Goal: Book appointment/travel/reservation

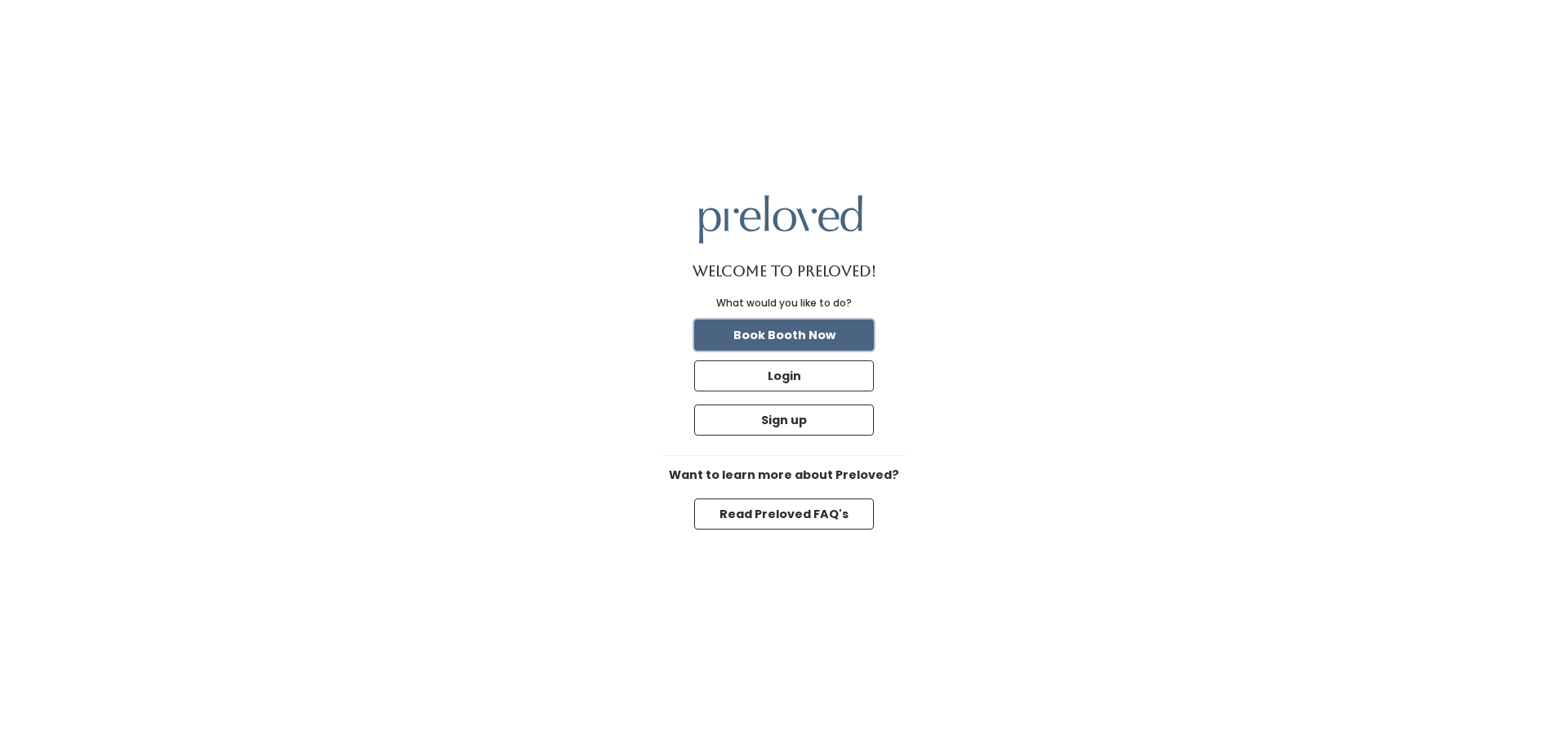
click at [781, 338] on button "Book Booth Now" at bounding box center [784, 335] width 180 height 31
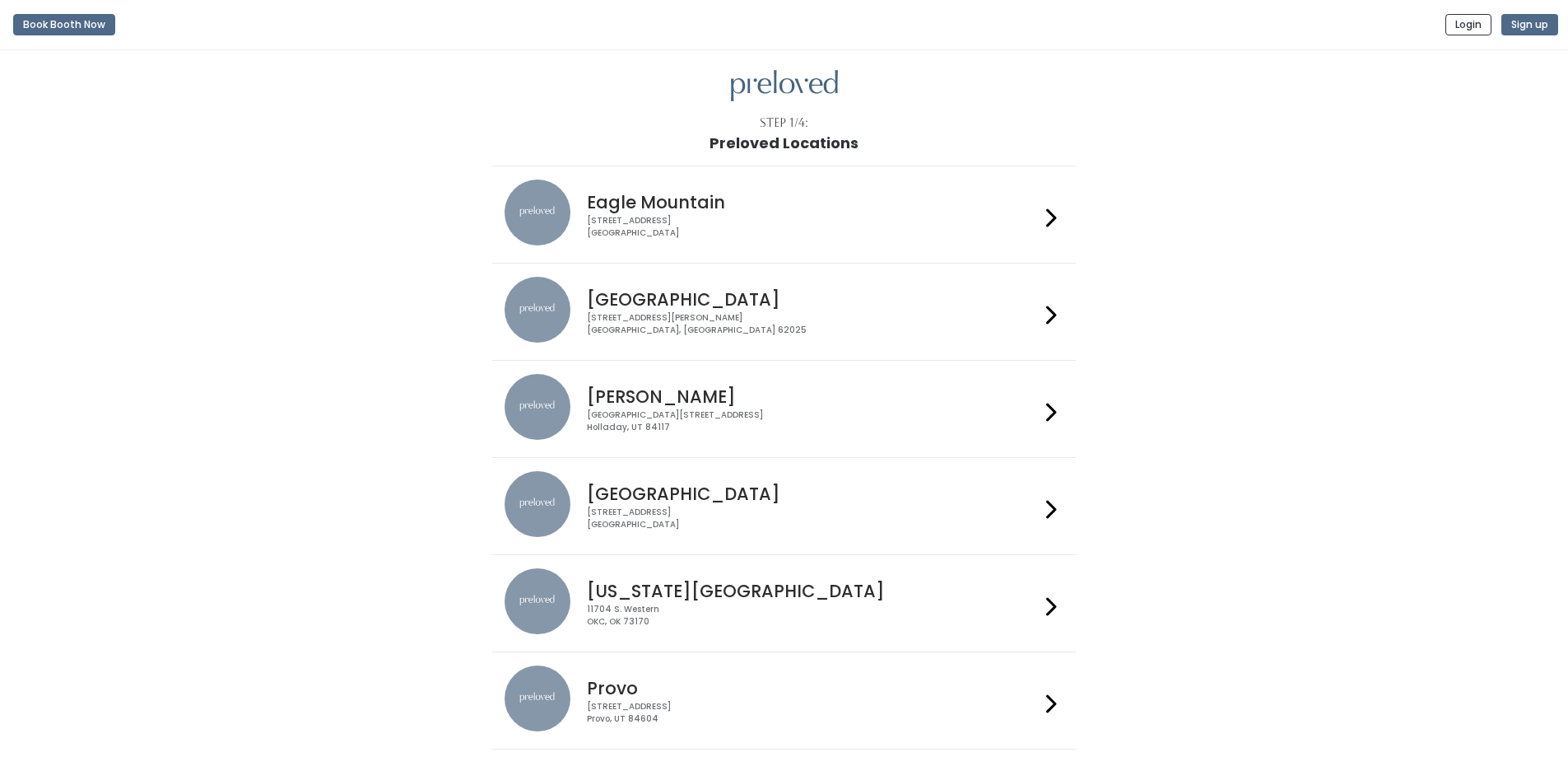
click at [696, 308] on h4 "Edwardsville" at bounding box center [813, 300] width 453 height 19
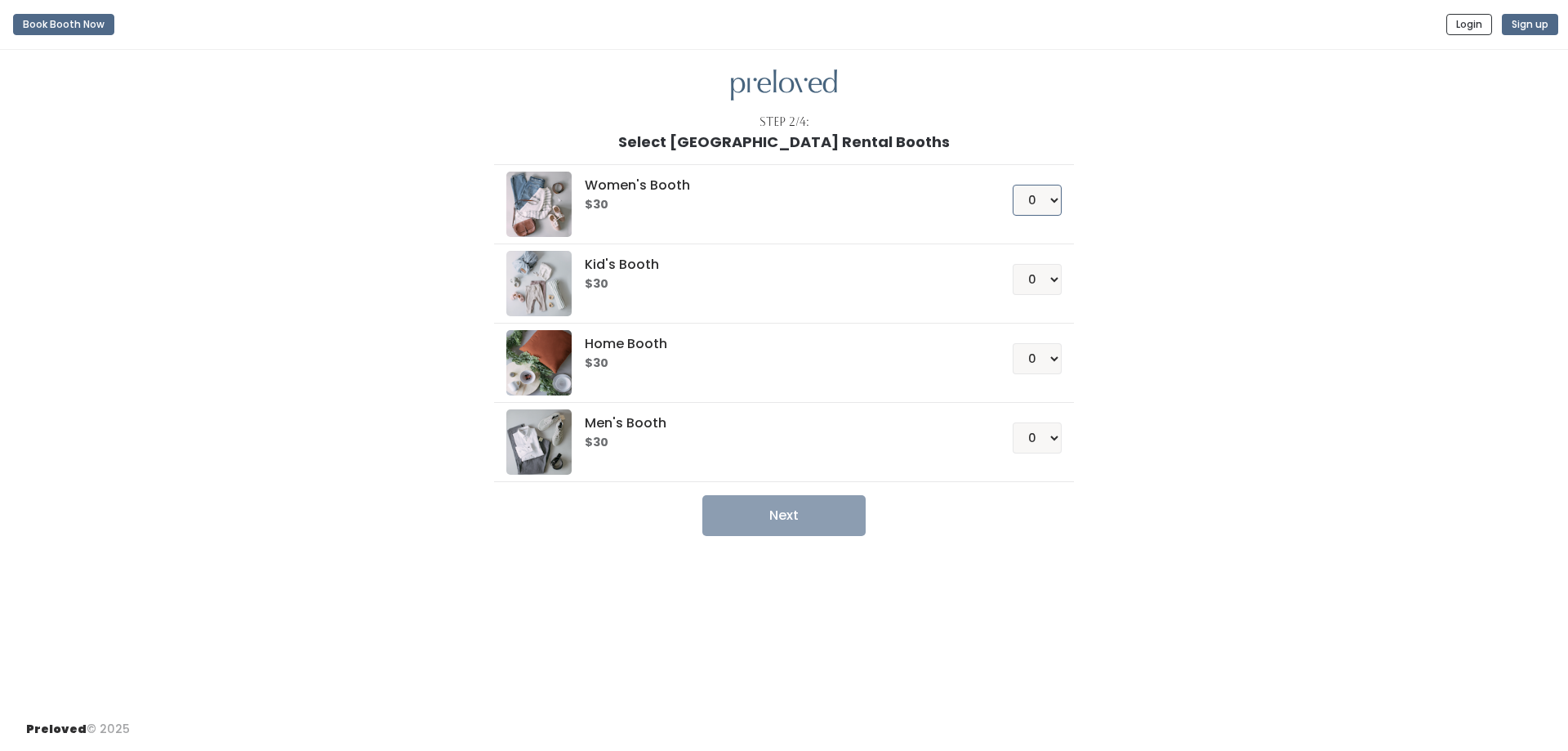
click at [1059, 197] on select "0 1 2 3 4" at bounding box center [1037, 201] width 49 height 31
select select "1"
click at [1012, 185] on select "0 1 2 3 4" at bounding box center [1037, 201] width 49 height 31
click at [800, 522] on button "Next" at bounding box center [783, 515] width 163 height 41
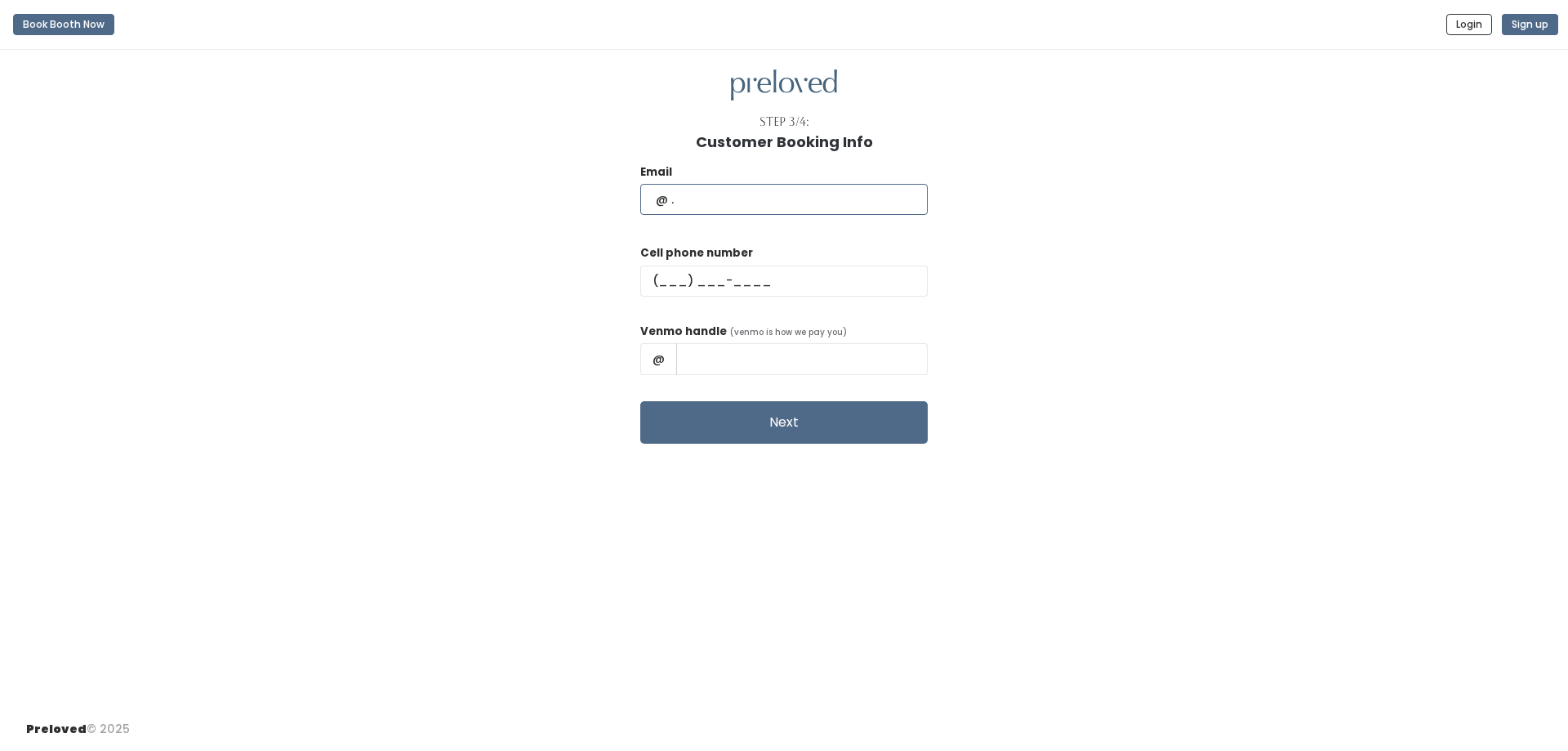
click at [766, 188] on input "text" at bounding box center [784, 200] width 288 height 31
type input "mpeach340@gmail.com"
click at [702, 274] on input "text" at bounding box center [784, 281] width 288 height 31
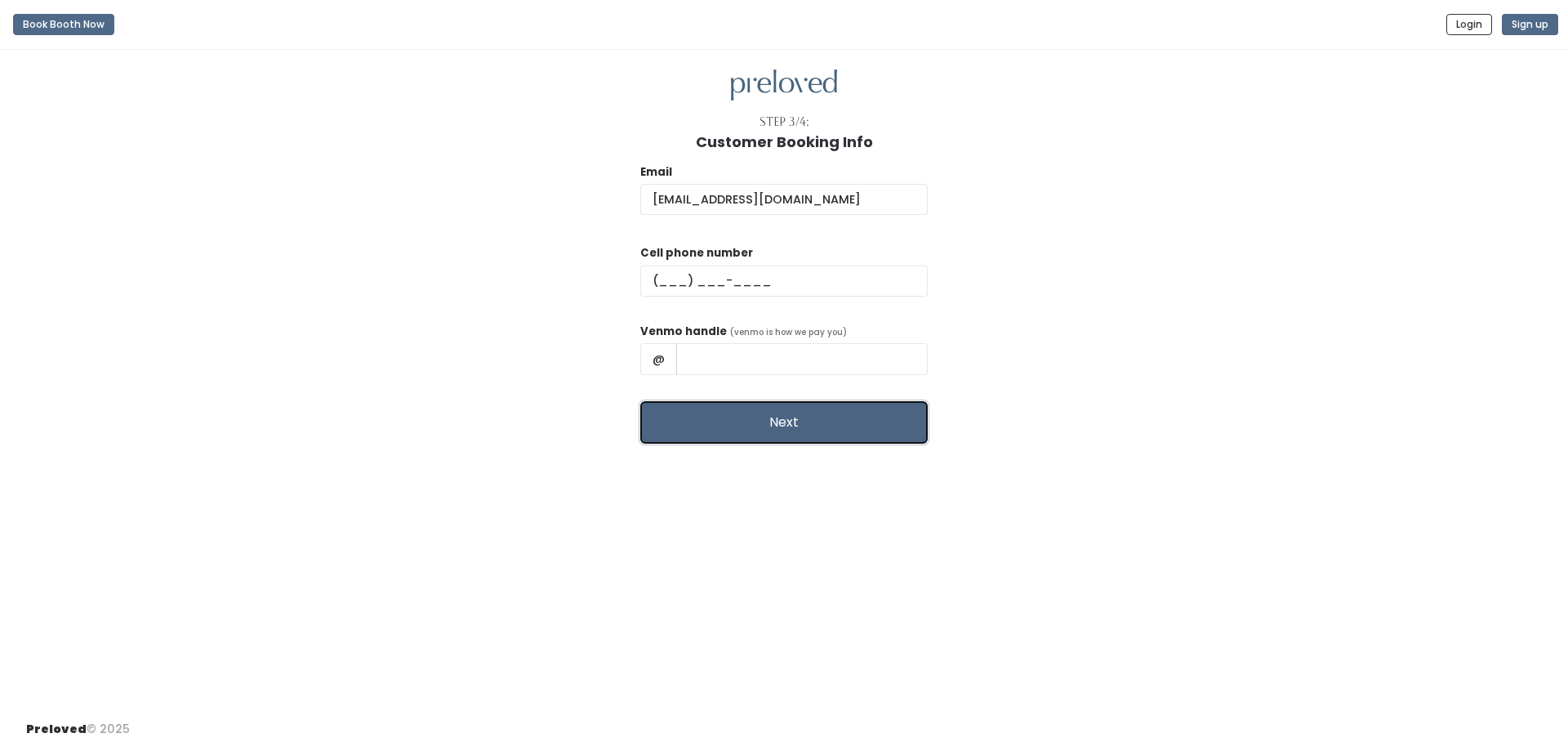
click at [760, 413] on button "Next" at bounding box center [784, 422] width 288 height 43
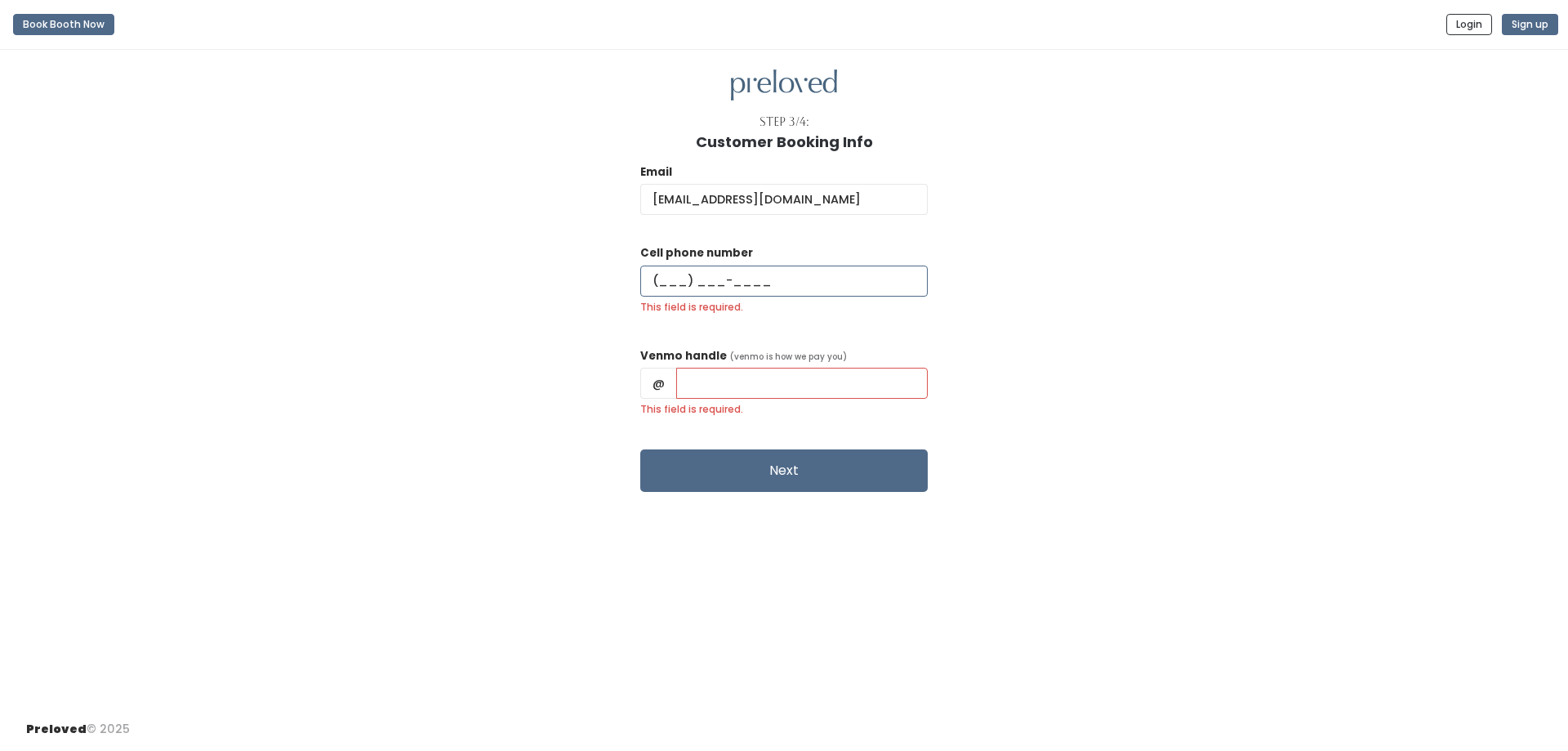
click at [708, 286] on input "This field is required." at bounding box center [784, 281] width 288 height 31
click at [704, 283] on input "This field is required." at bounding box center [784, 281] width 288 height 31
click at [701, 277] on input "This field is required." at bounding box center [784, 281] width 288 height 31
click at [1003, 320] on div "Email mpeach340@gmail.com Cell phone number This field is required. Venmo handl…" at bounding box center [784, 320] width 1516 height 341
click at [715, 277] on input "This field is required." at bounding box center [784, 281] width 288 height 31
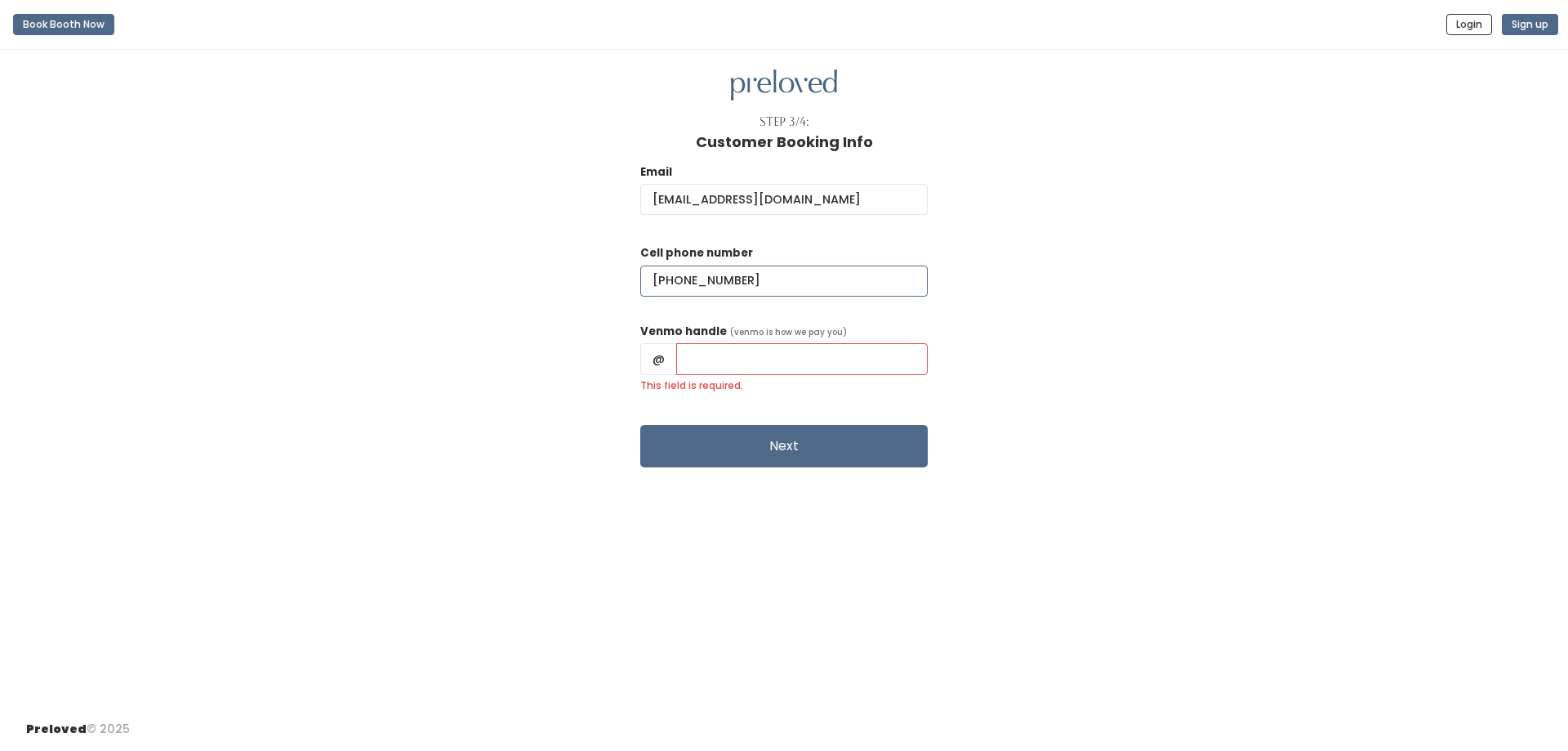
type input "(618) 305-9195"
click at [767, 356] on input "This field is required." at bounding box center [801, 358] width 251 height 31
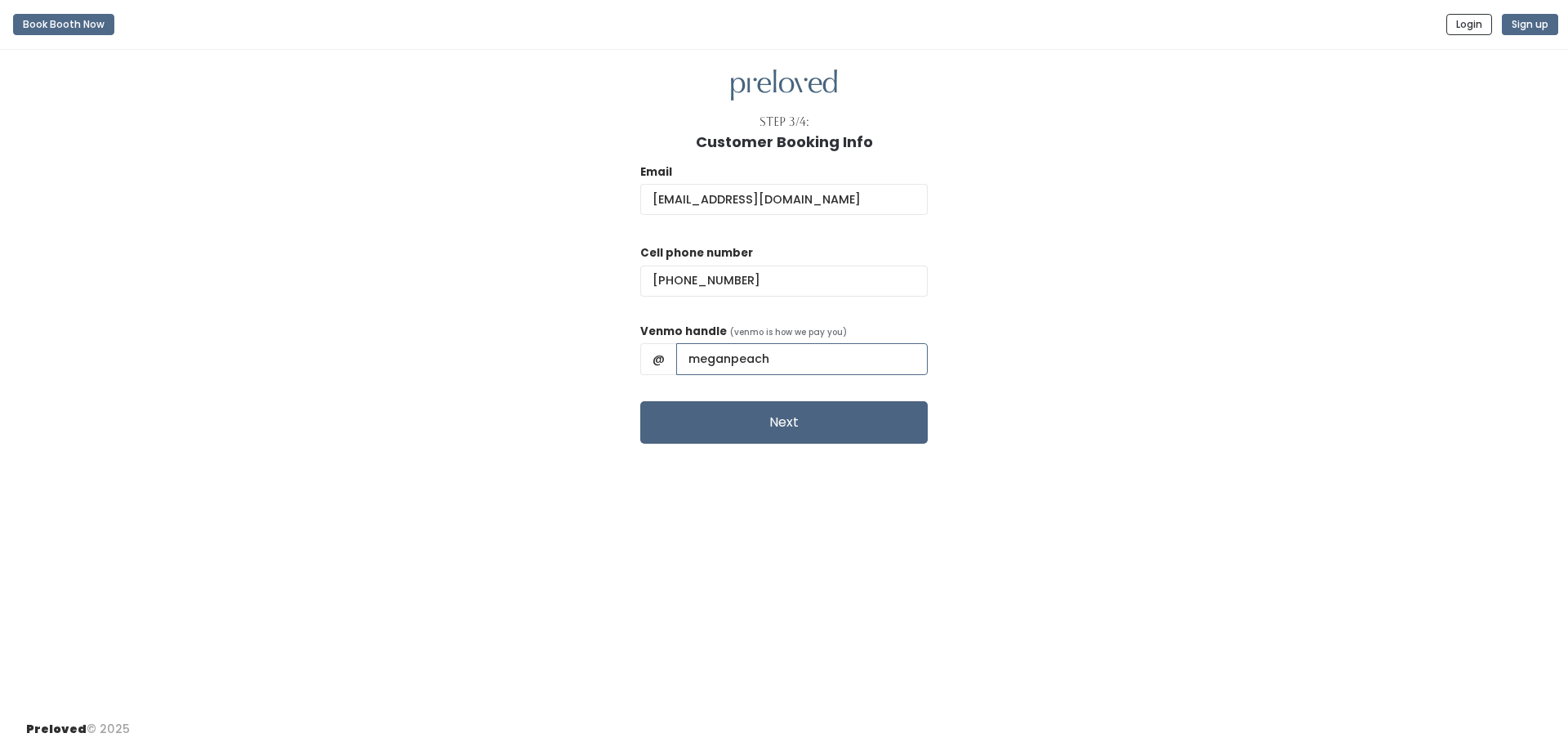
type input "meganpeach"
click at [797, 411] on button "Next" at bounding box center [784, 422] width 288 height 43
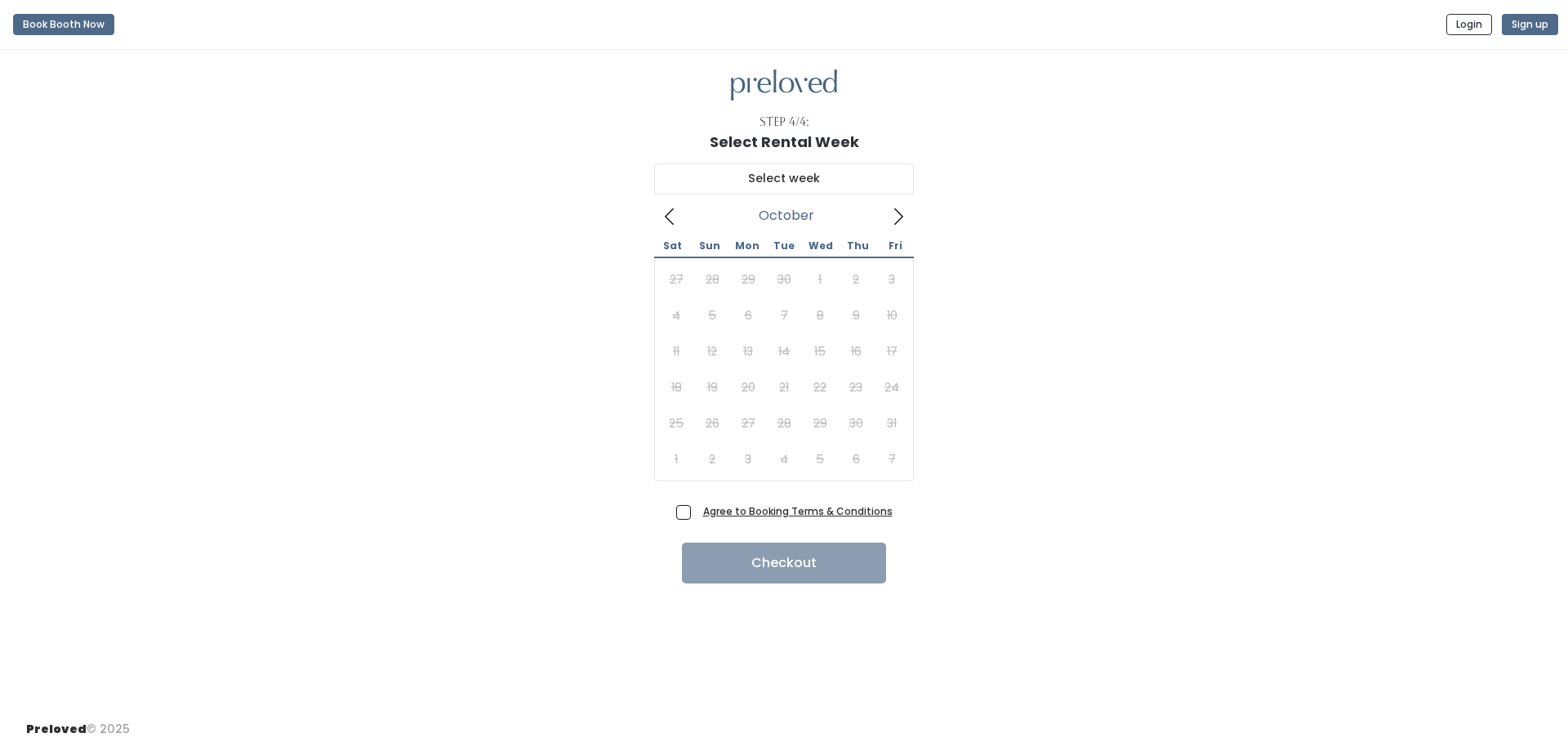
click at [897, 221] on icon at bounding box center [898, 216] width 18 height 18
click at [665, 208] on icon at bounding box center [670, 216] width 18 height 18
